Goal: Find specific fact: Find specific fact

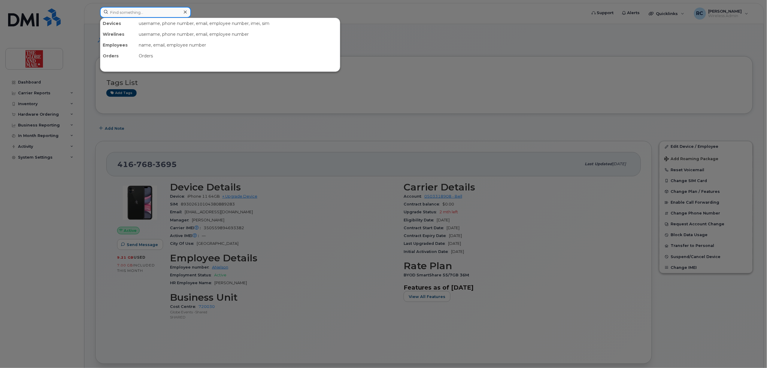
click at [152, 15] on input at bounding box center [145, 12] width 91 height 11
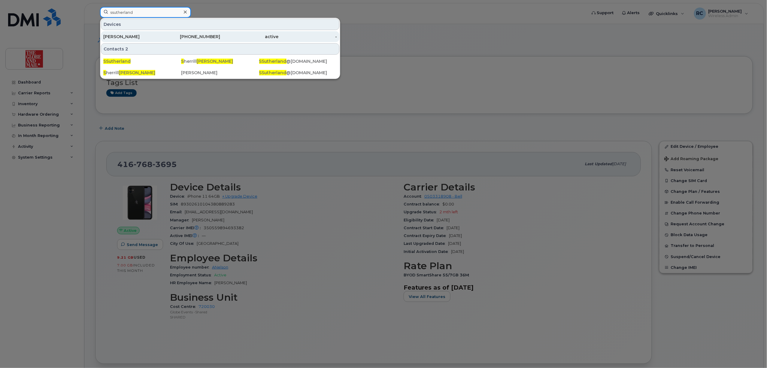
type input "ssutherland"
click at [139, 38] on div "[PERSON_NAME]" at bounding box center [132, 37] width 59 height 6
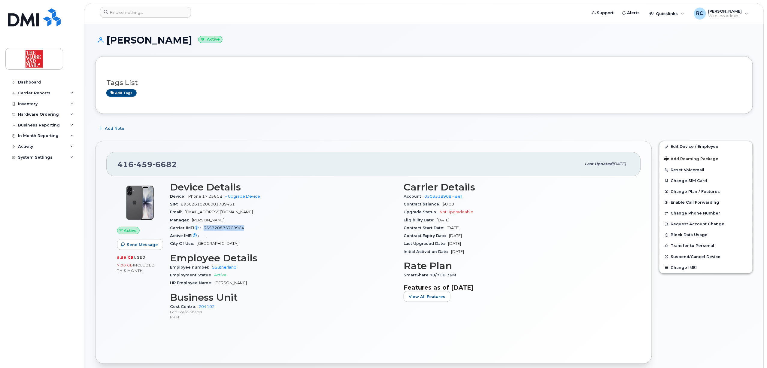
drag, startPoint x: 249, startPoint y: 227, endPoint x: 312, endPoint y: 245, distance: 65.9
click at [203, 228] on div "Carrier IMEI Carrier IMEI is reported during the last billing cycle or change o…" at bounding box center [283, 228] width 226 height 8
copy span "355720875769964"
drag, startPoint x: 184, startPoint y: 164, endPoint x: 110, endPoint y: 164, distance: 74.8
click at [111, 164] on div "[PHONE_NUMBER] Last updated [DATE]" at bounding box center [373, 164] width 535 height 24
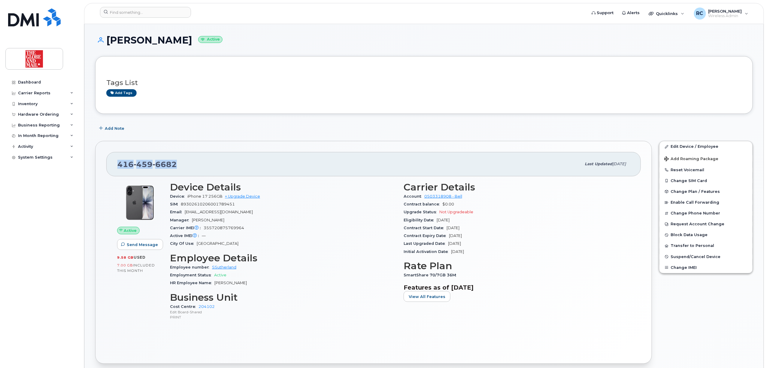
copy span "[PHONE_NUMBER]"
